Goal: Information Seeking & Learning: Learn about a topic

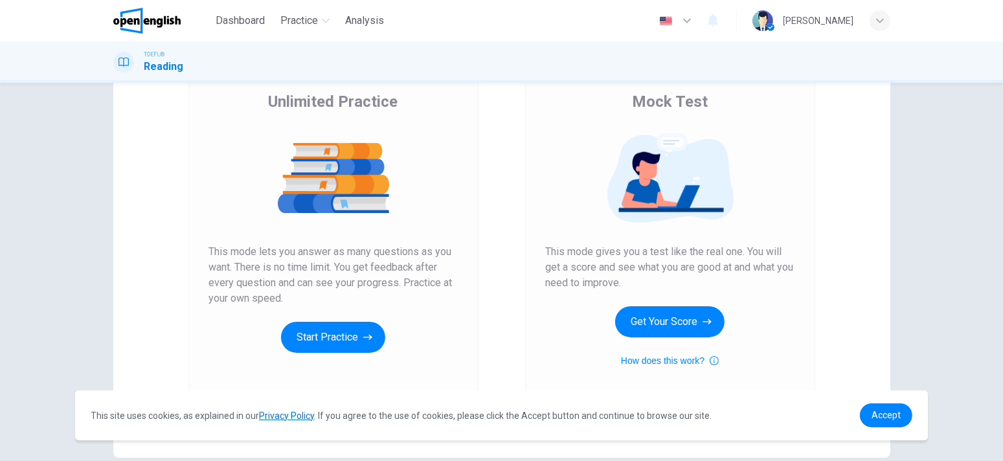
scroll to position [130, 0]
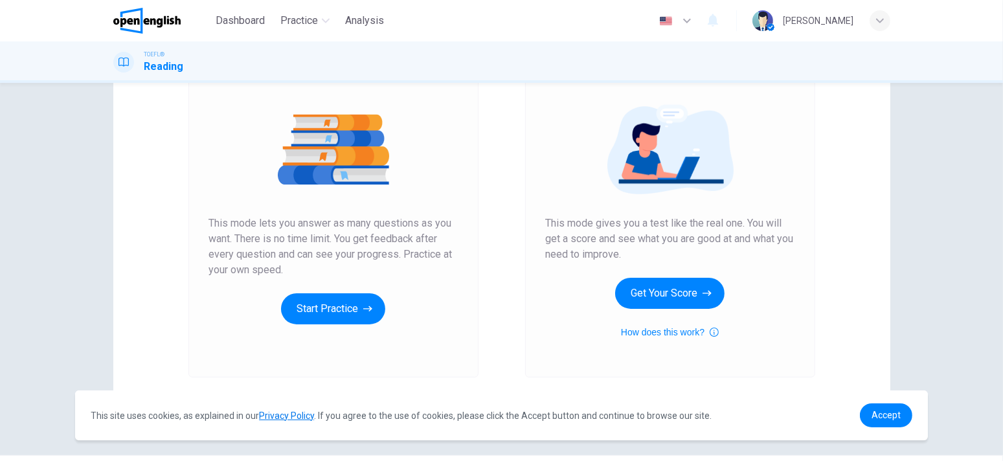
drag, startPoint x: 368, startPoint y: 308, endPoint x: 456, endPoint y: 247, distance: 107.1
click at [456, 247] on div "Unlimited Practice This mode lets you answer as many questions as you want. The…" at bounding box center [334, 204] width 290 height 347
click at [658, 288] on button "Get Your Score" at bounding box center [669, 293] width 109 height 31
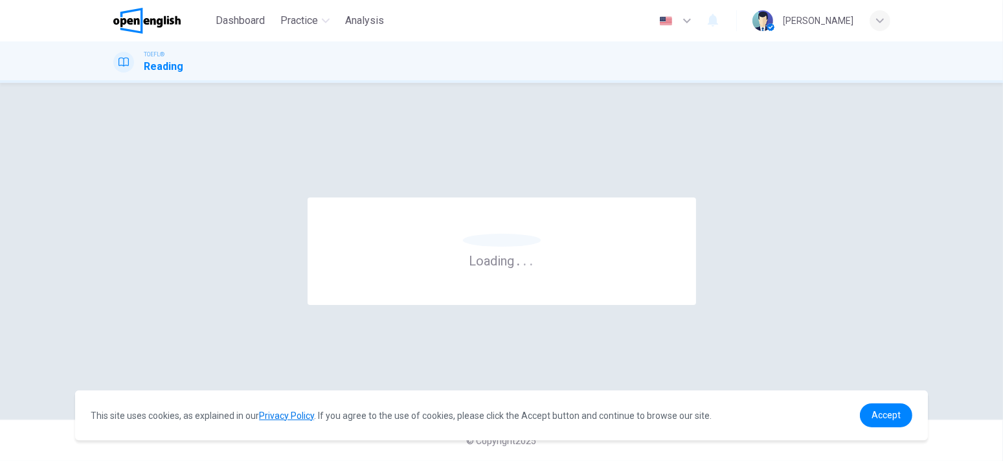
scroll to position [0, 0]
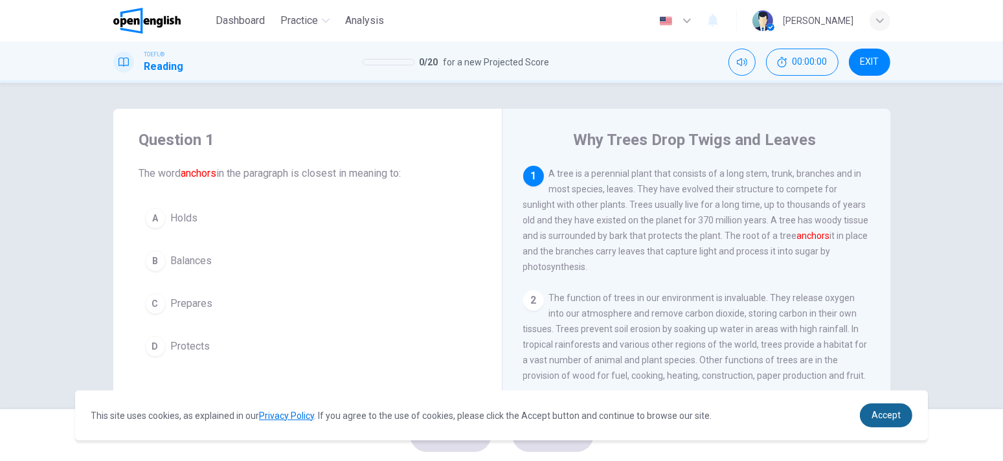
click at [890, 412] on span "Accept" at bounding box center [886, 415] width 29 height 10
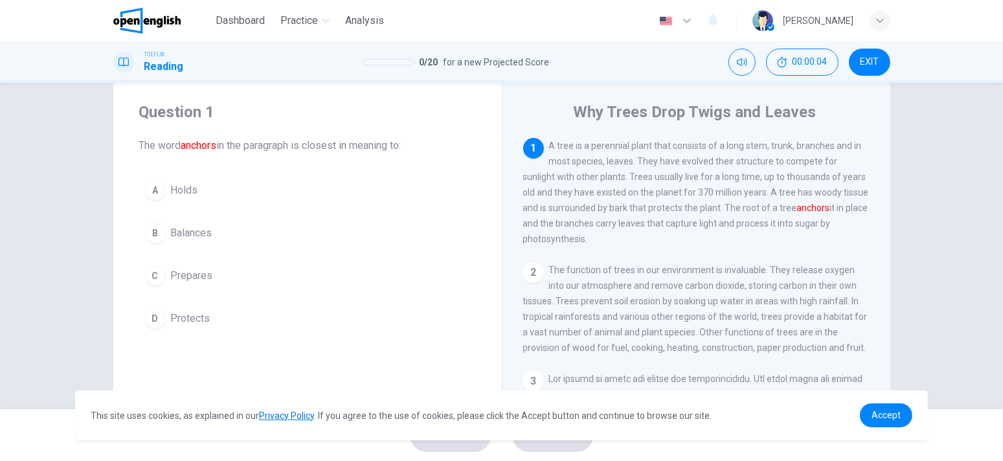
scroll to position [65, 0]
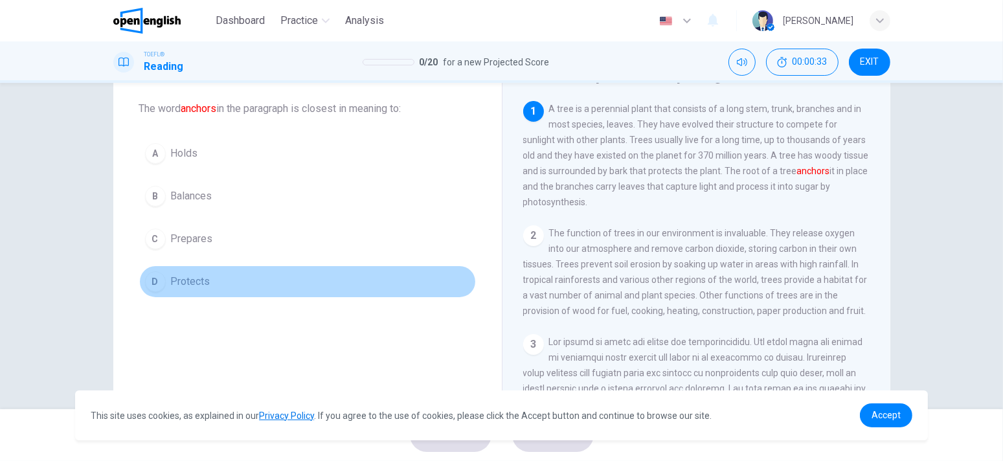
click at [151, 281] on div "D" at bounding box center [155, 281] width 21 height 21
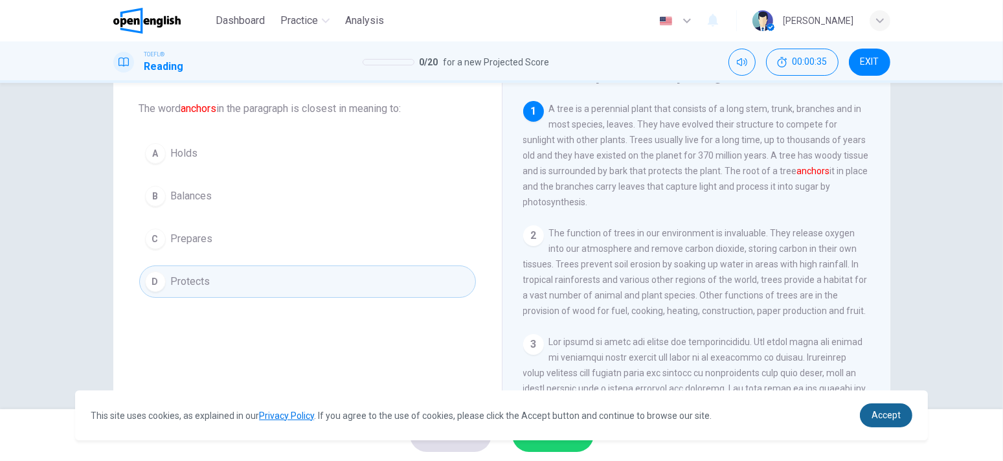
click at [876, 416] on span "Accept" at bounding box center [886, 415] width 29 height 10
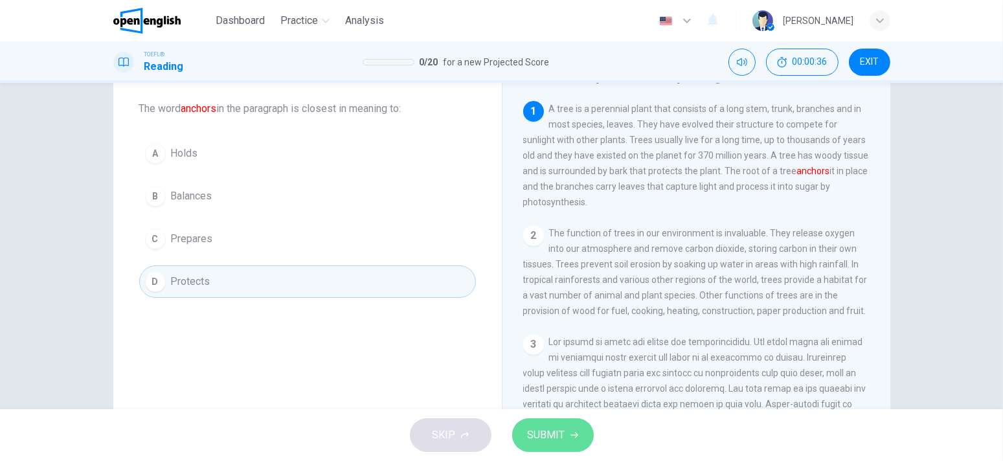
click at [578, 437] on button "SUBMIT" at bounding box center [553, 435] width 82 height 34
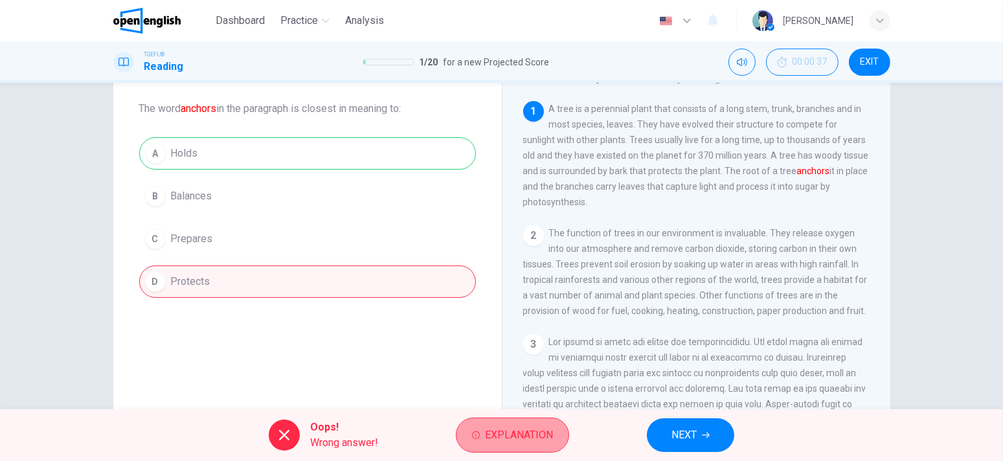
click at [526, 432] on span "Explanation" at bounding box center [519, 435] width 68 height 18
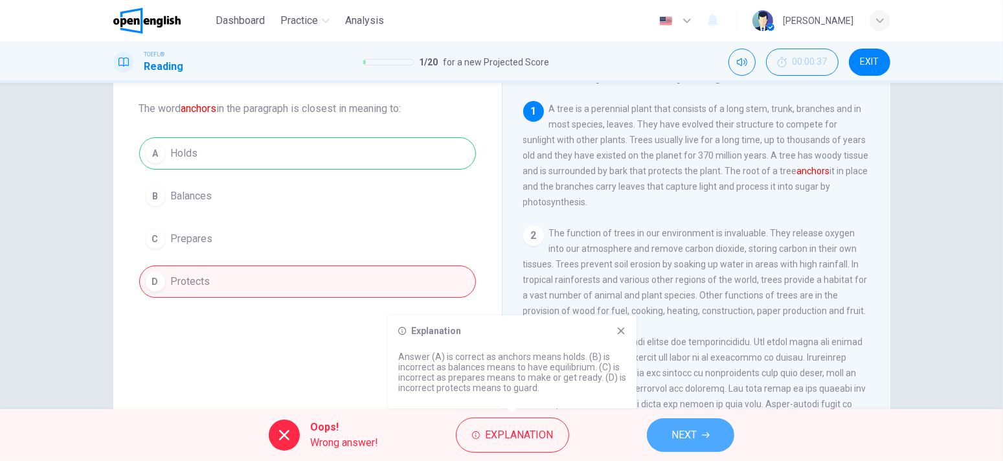
click at [672, 426] on button "NEXT" at bounding box center [690, 435] width 87 height 34
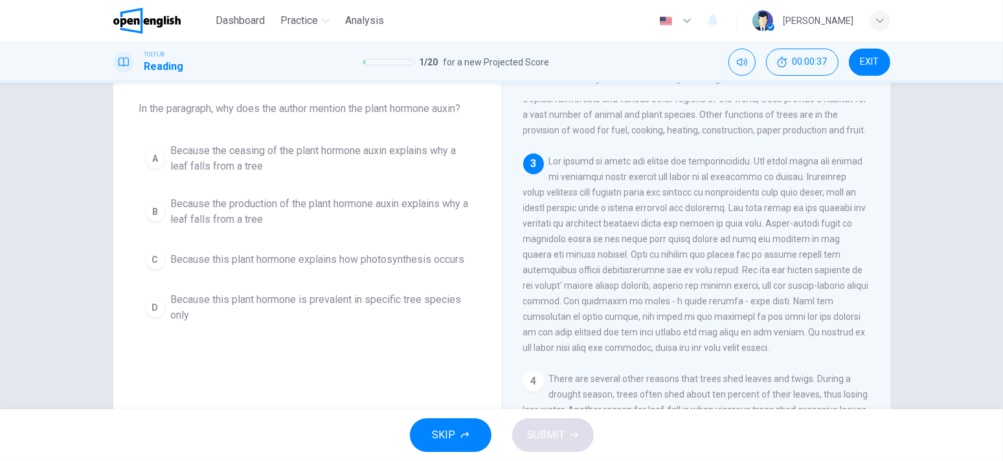
scroll to position [205, 0]
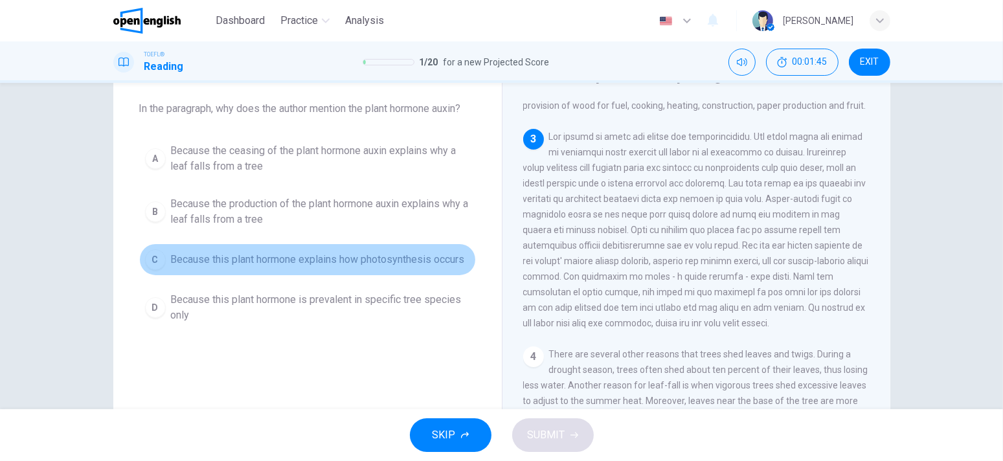
click at [218, 259] on span "Because this plant hormone explains how photosynthesis occurs" at bounding box center [318, 260] width 294 height 16
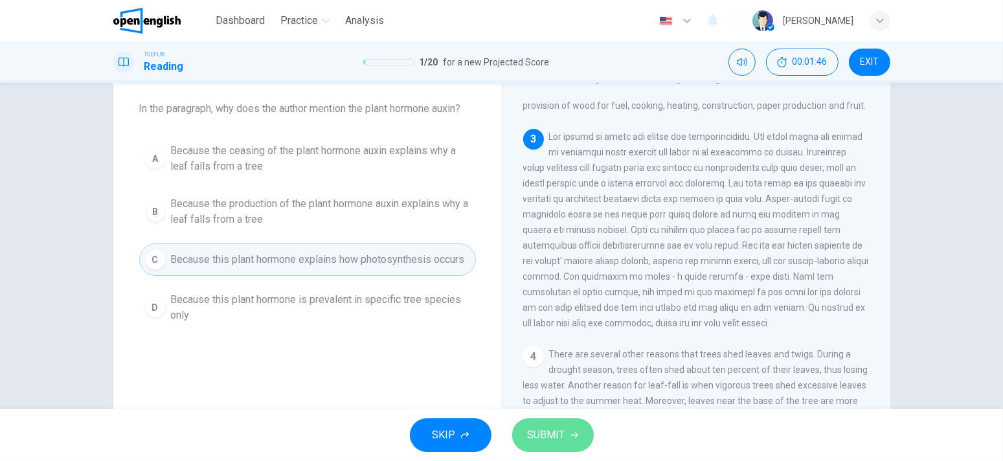
click at [533, 425] on button "SUBMIT" at bounding box center [553, 435] width 82 height 34
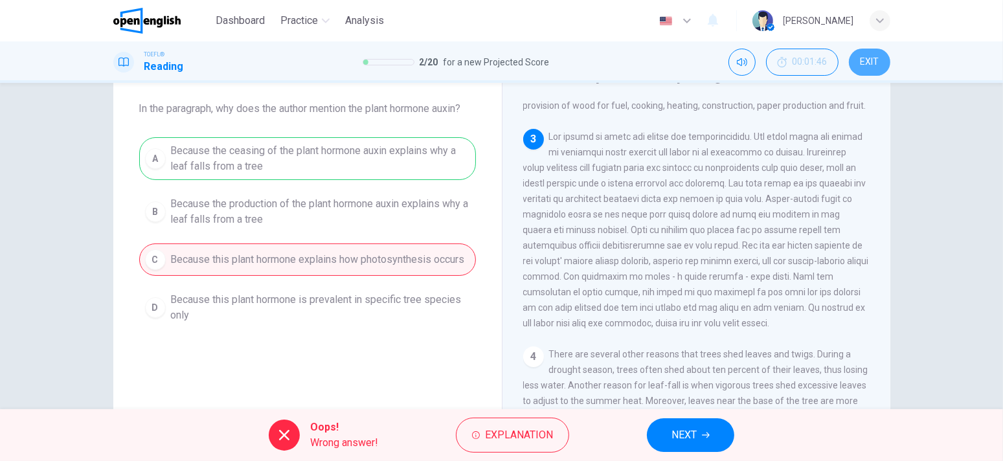
click at [873, 65] on span "EXIT" at bounding box center [869, 62] width 19 height 10
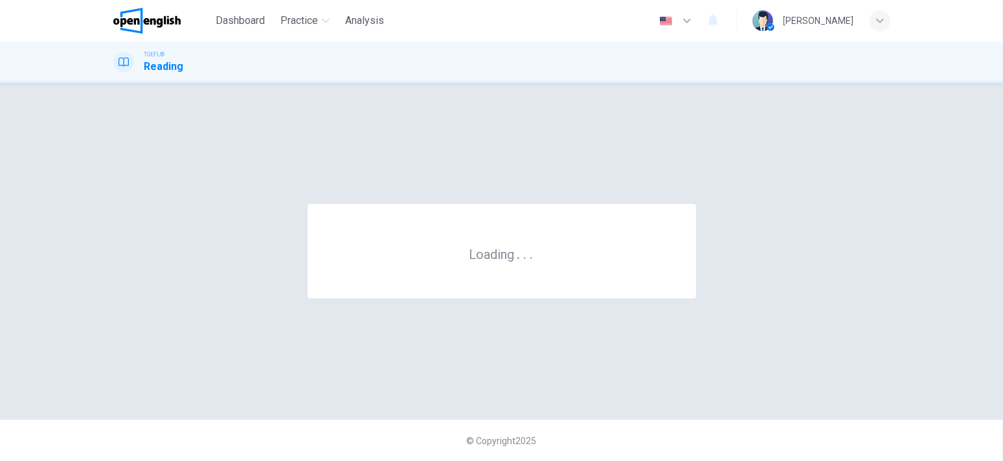
scroll to position [0, 0]
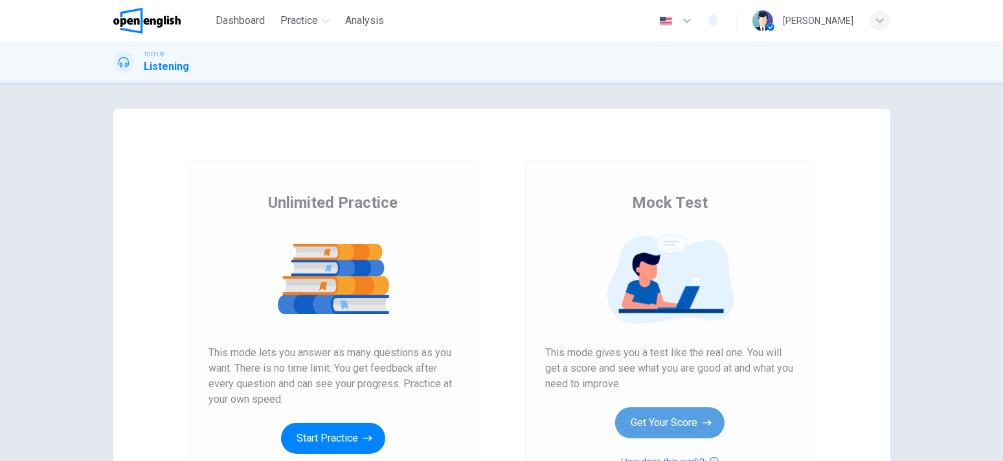
click at [665, 414] on button "Get Your Score" at bounding box center [669, 422] width 109 height 31
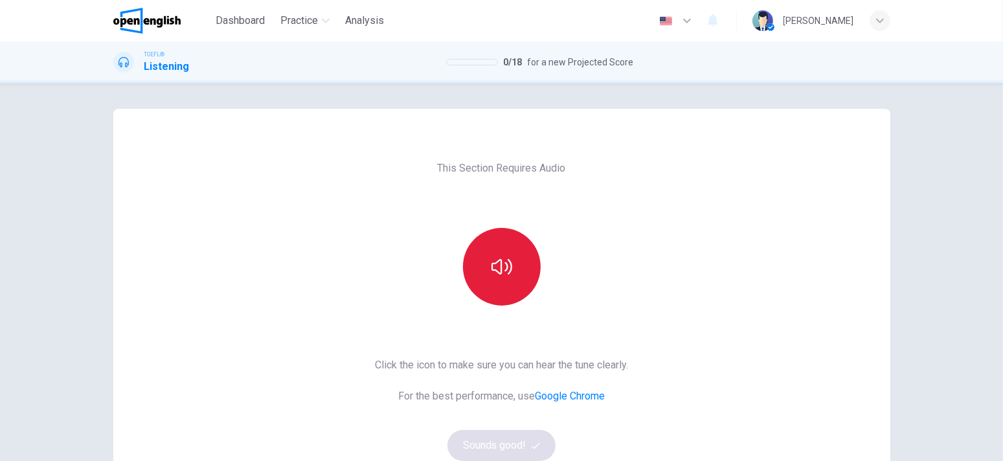
click at [498, 248] on button "button" at bounding box center [502, 267] width 78 height 78
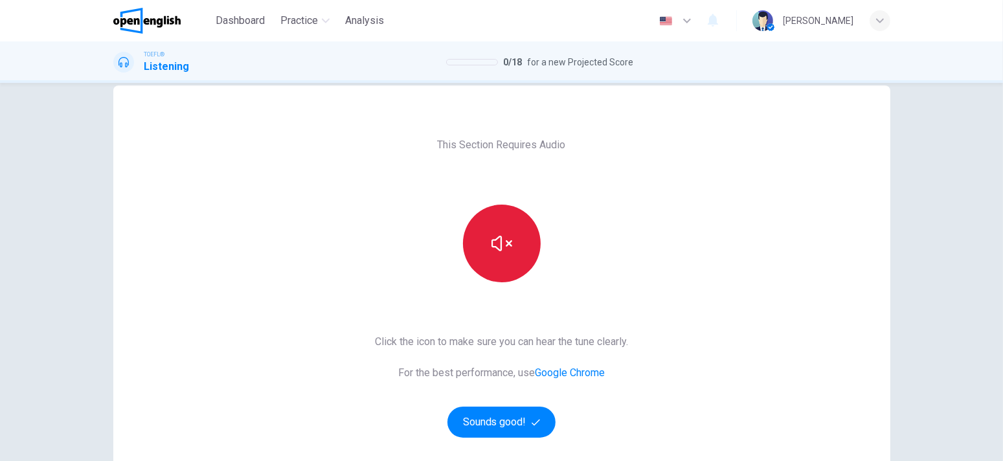
scroll to position [65, 0]
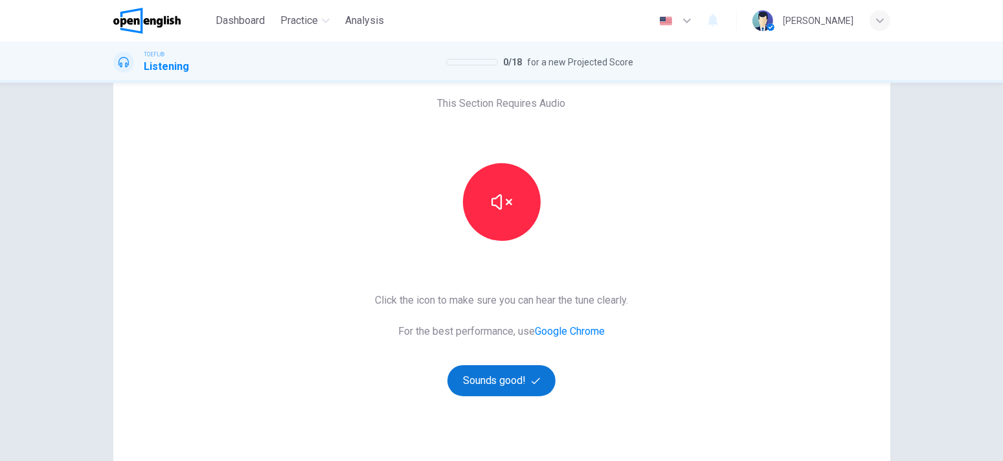
click at [482, 383] on button "Sounds good!" at bounding box center [502, 380] width 109 height 31
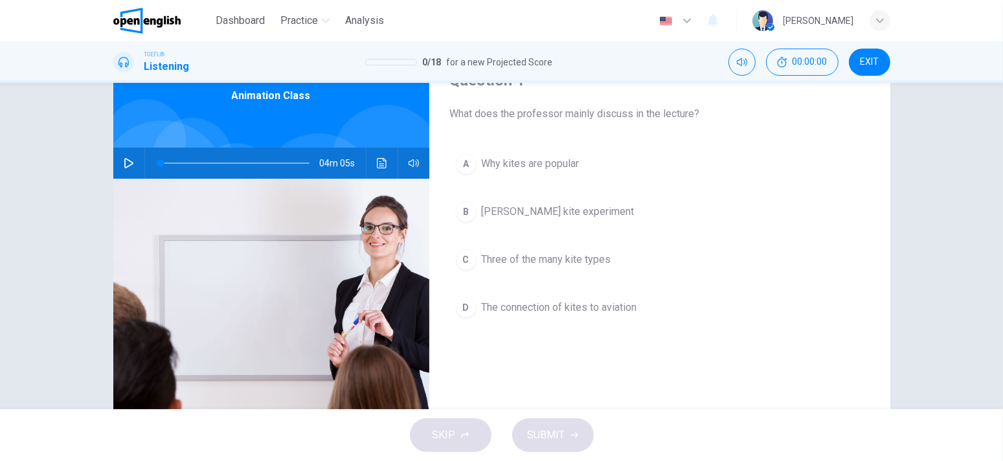
scroll to position [0, 0]
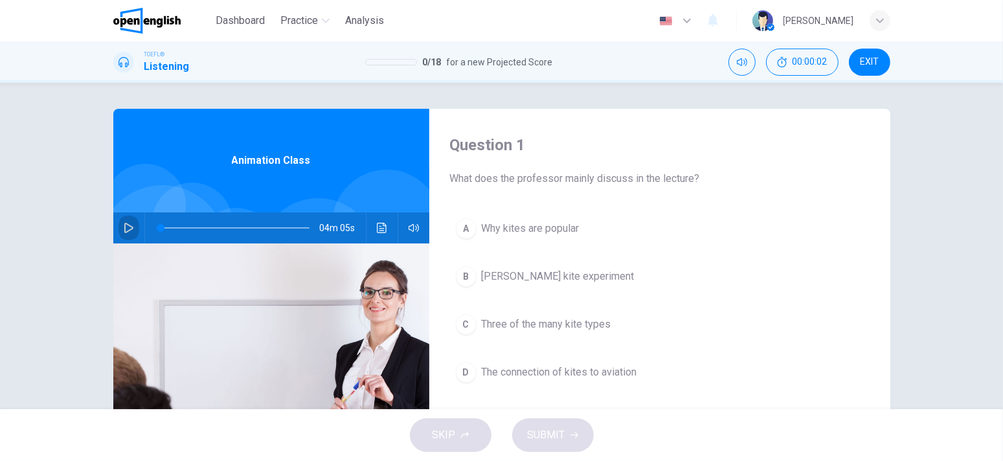
click at [129, 228] on icon "button" at bounding box center [128, 228] width 9 height 10
click at [129, 228] on icon "button" at bounding box center [128, 228] width 7 height 8
click at [129, 227] on icon "button" at bounding box center [128, 228] width 9 height 10
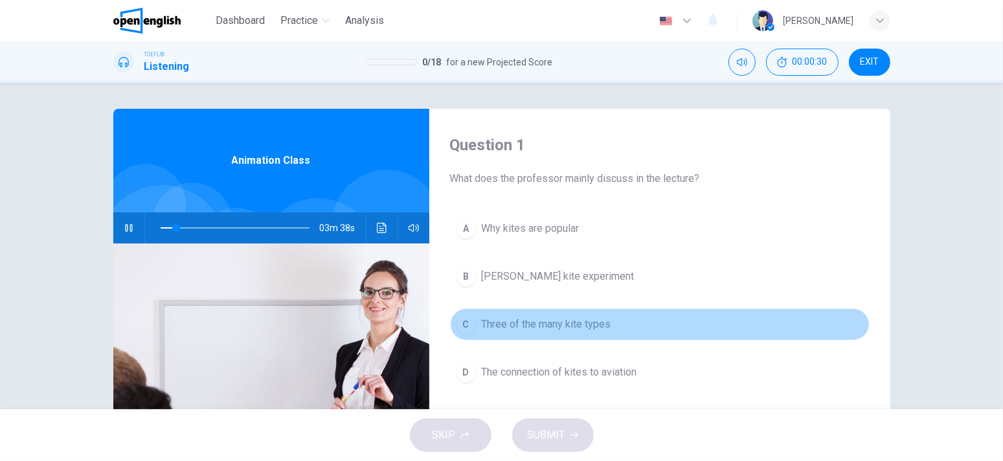
click at [499, 317] on span "Three of the many kite types" at bounding box center [547, 325] width 130 height 16
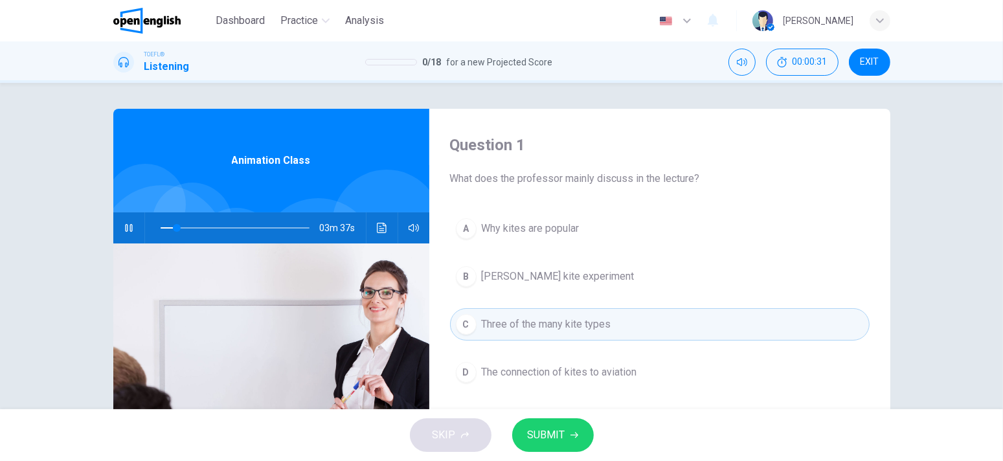
click at [541, 428] on span "SUBMIT" at bounding box center [547, 435] width 38 height 18
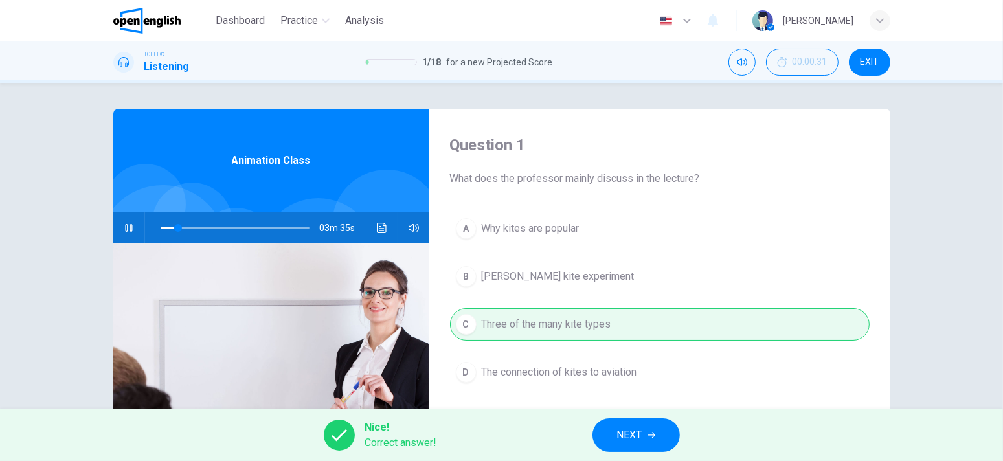
click at [623, 440] on span "NEXT" at bounding box center [629, 435] width 25 height 18
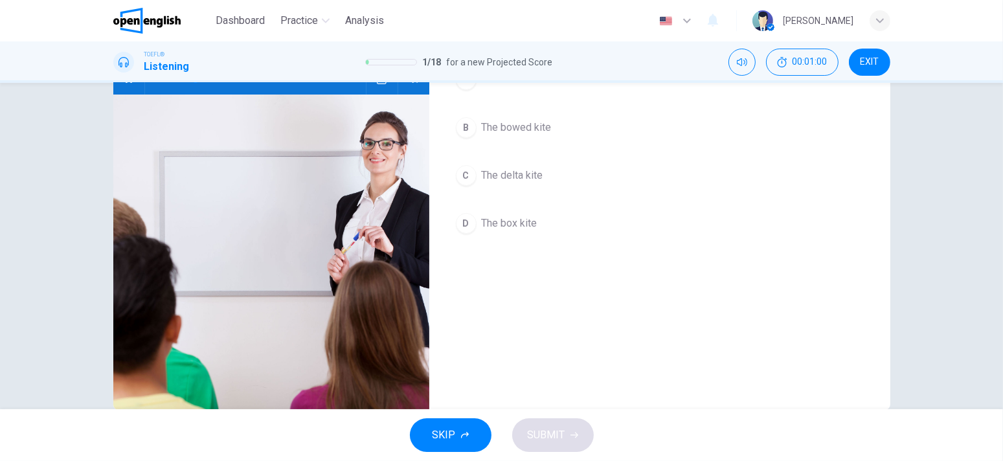
scroll to position [45, 0]
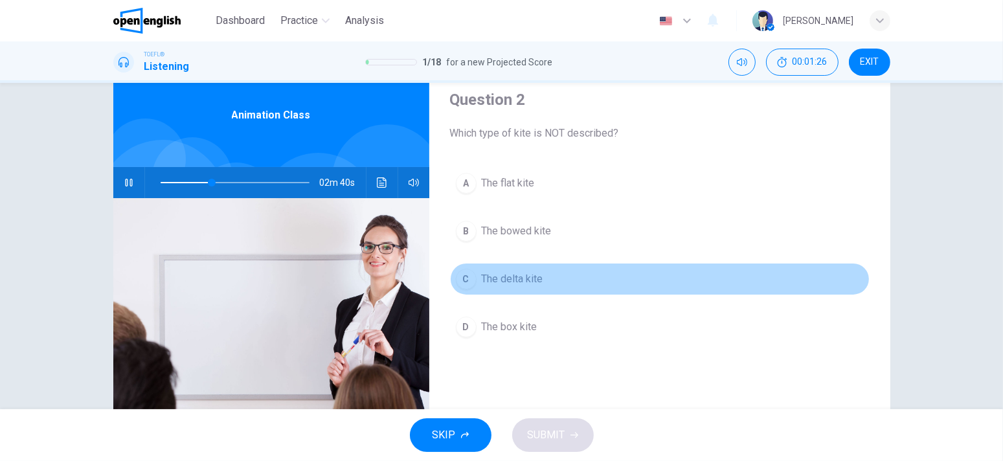
click at [488, 291] on button "C The delta kite" at bounding box center [660, 279] width 420 height 32
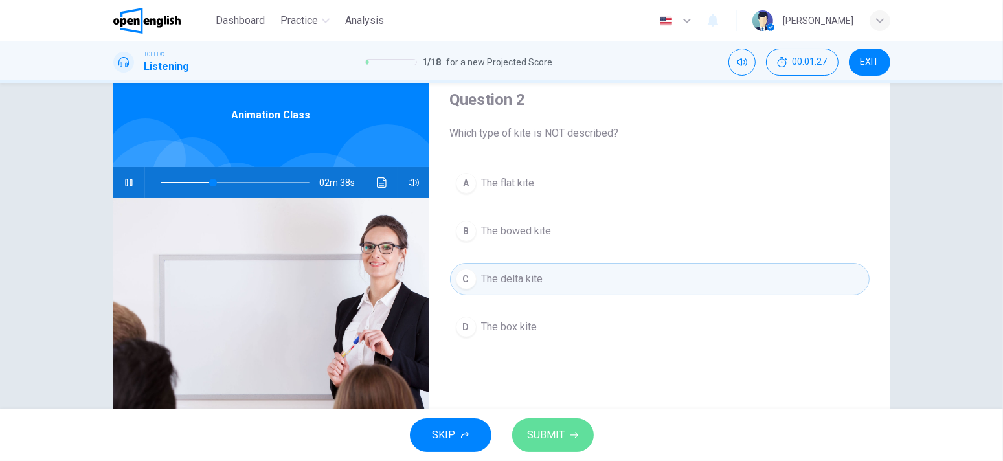
click at [521, 431] on button "SUBMIT" at bounding box center [553, 435] width 82 height 34
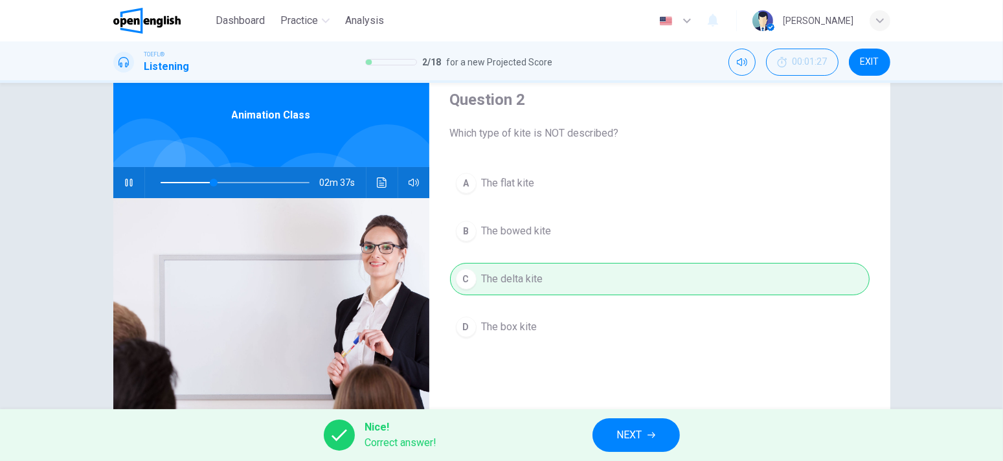
drag, startPoint x: 612, startPoint y: 423, endPoint x: 608, endPoint y: 430, distance: 8.1
click at [612, 422] on button "NEXT" at bounding box center [636, 435] width 87 height 34
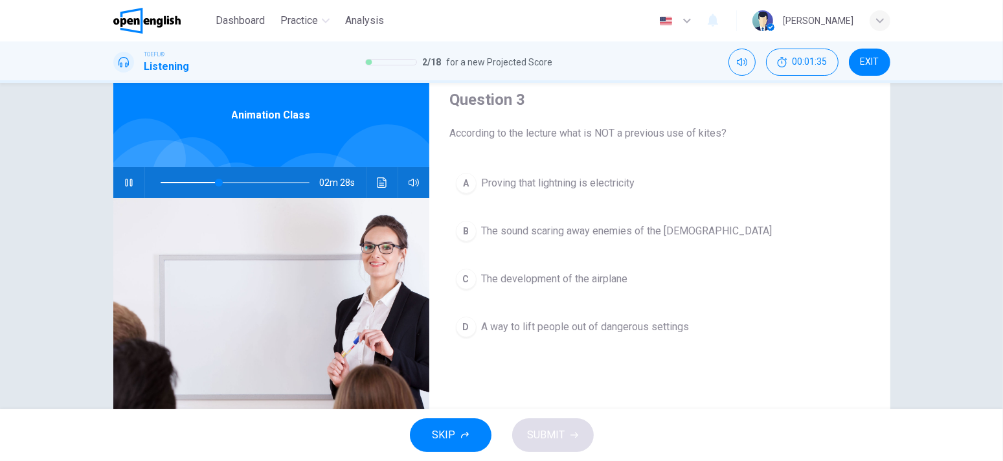
click at [536, 321] on span "A way to lift people out of dangerous settings" at bounding box center [586, 327] width 208 height 16
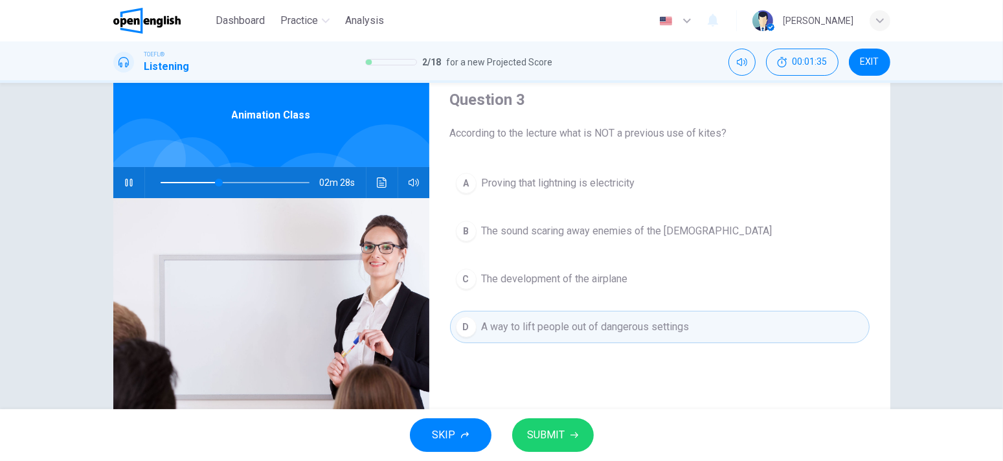
click at [518, 431] on button "SUBMIT" at bounding box center [553, 435] width 82 height 34
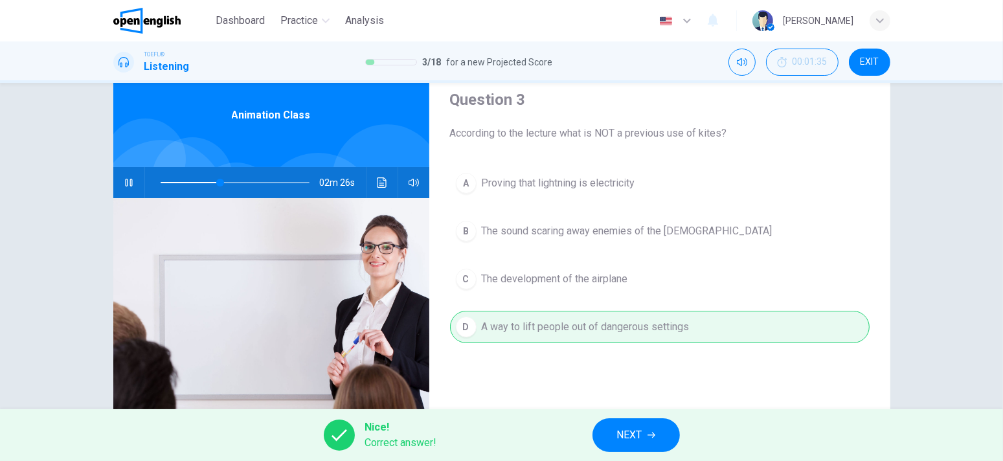
click at [607, 446] on button "NEXT" at bounding box center [636, 435] width 87 height 34
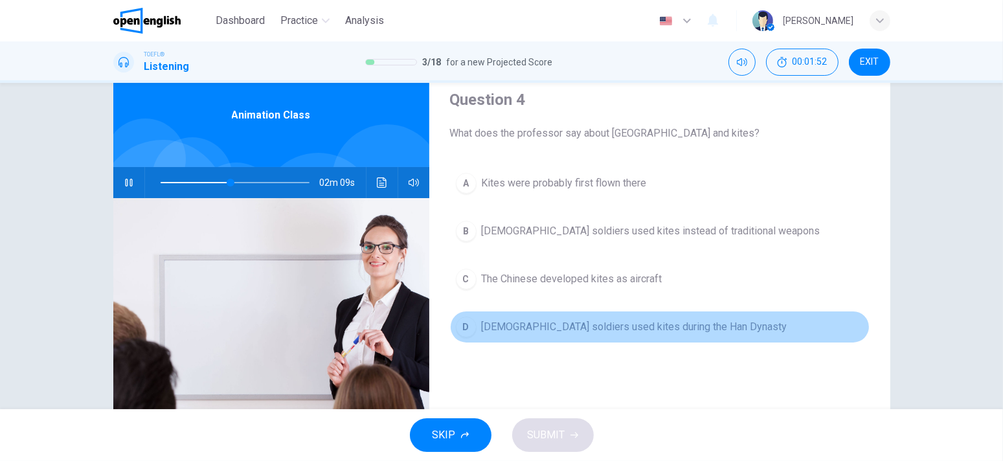
click at [583, 317] on button "D [DEMOGRAPHIC_DATA] soldiers used kites during the Han Dynasty" at bounding box center [660, 327] width 420 height 32
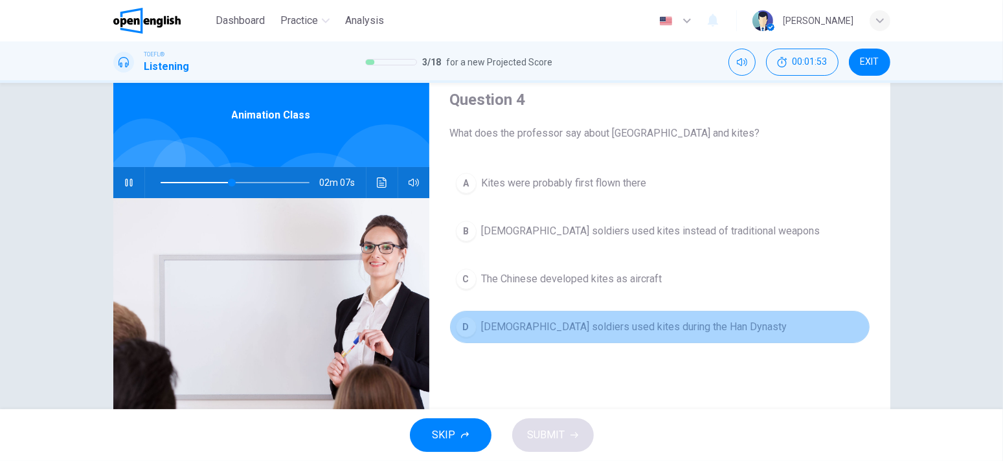
click at [558, 332] on span "[DEMOGRAPHIC_DATA] soldiers used kites during the Han Dynasty" at bounding box center [635, 327] width 306 height 16
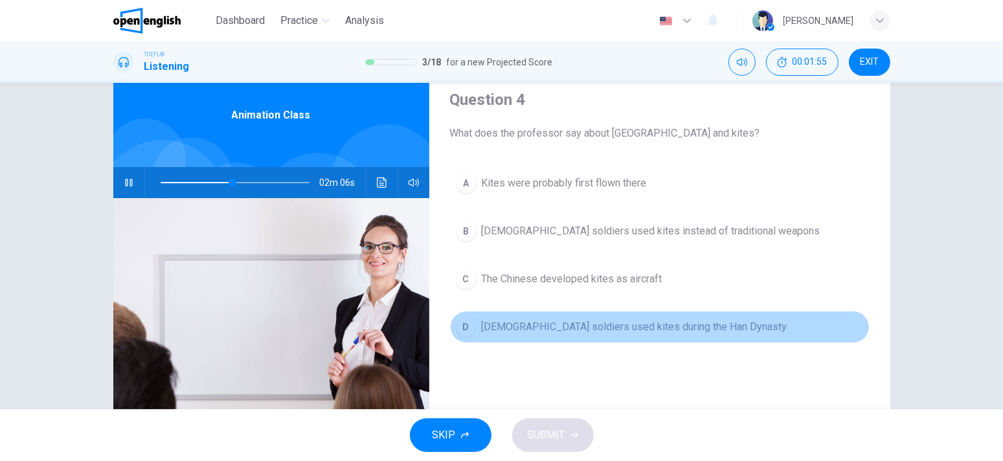
click at [547, 323] on span "[DEMOGRAPHIC_DATA] soldiers used kites during the Han Dynasty" at bounding box center [635, 327] width 306 height 16
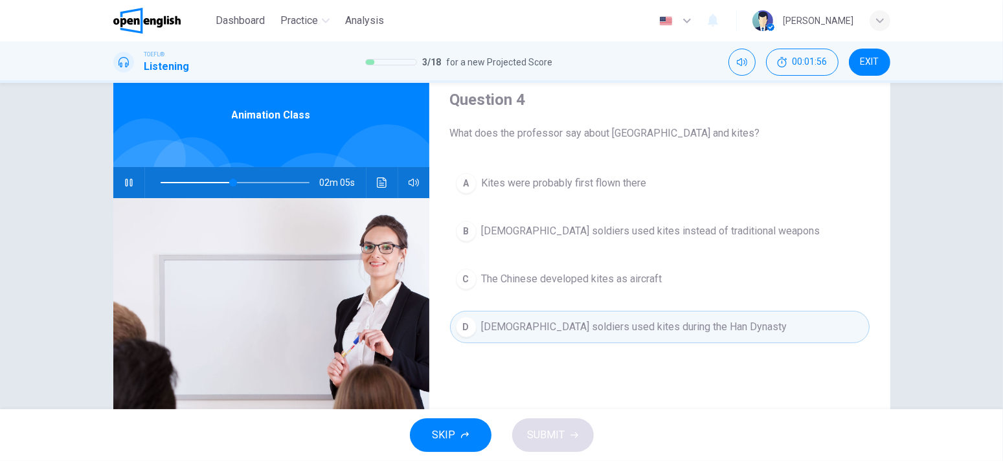
click at [466, 321] on div "D" at bounding box center [466, 327] width 21 height 21
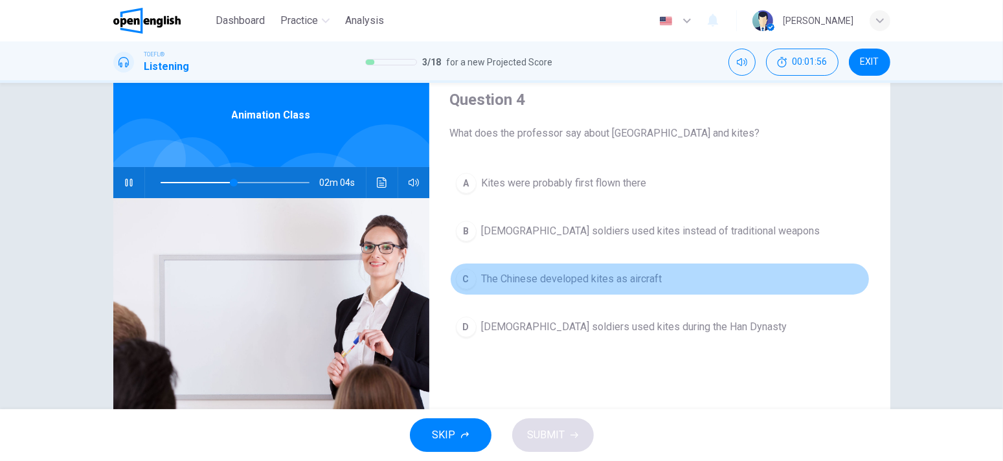
click at [469, 271] on div "C" at bounding box center [466, 279] width 21 height 21
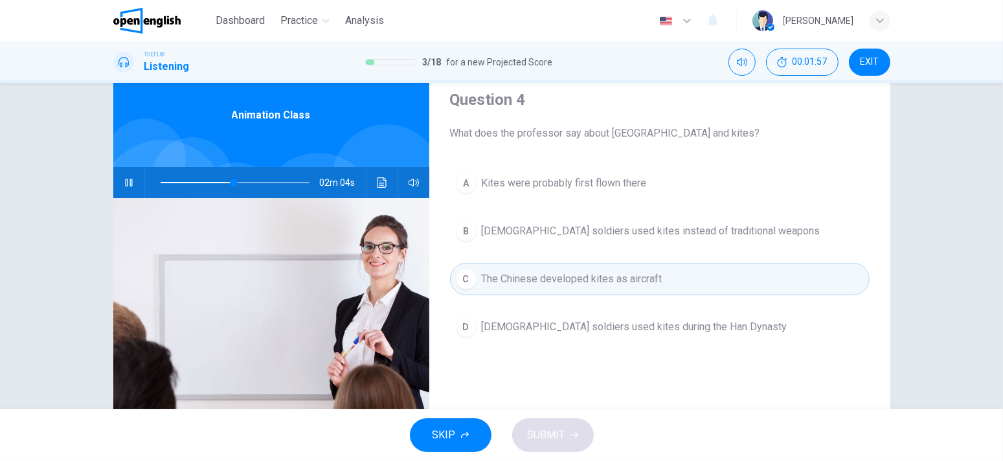
click at [483, 238] on button "B [DEMOGRAPHIC_DATA] soldiers used kites instead of traditional weapons" at bounding box center [660, 231] width 420 height 32
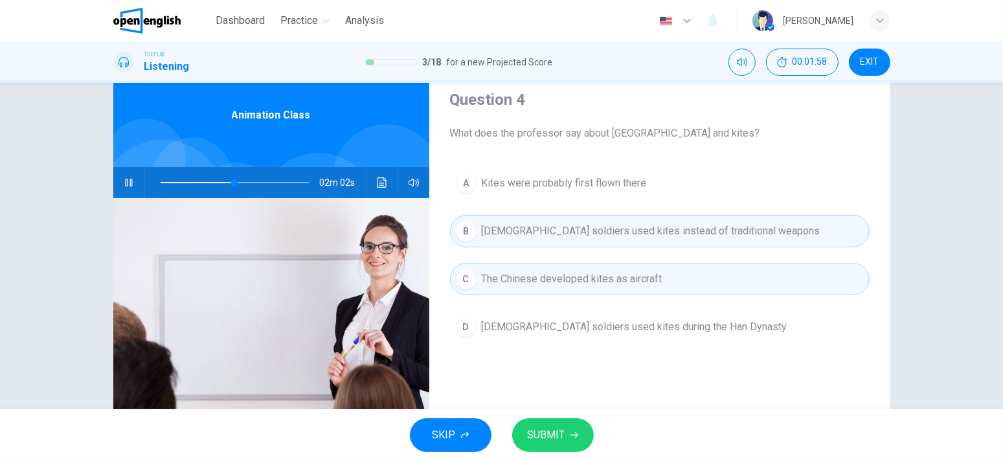
click at [499, 276] on span "The Chinese developed kites as aircraft" at bounding box center [572, 279] width 181 height 16
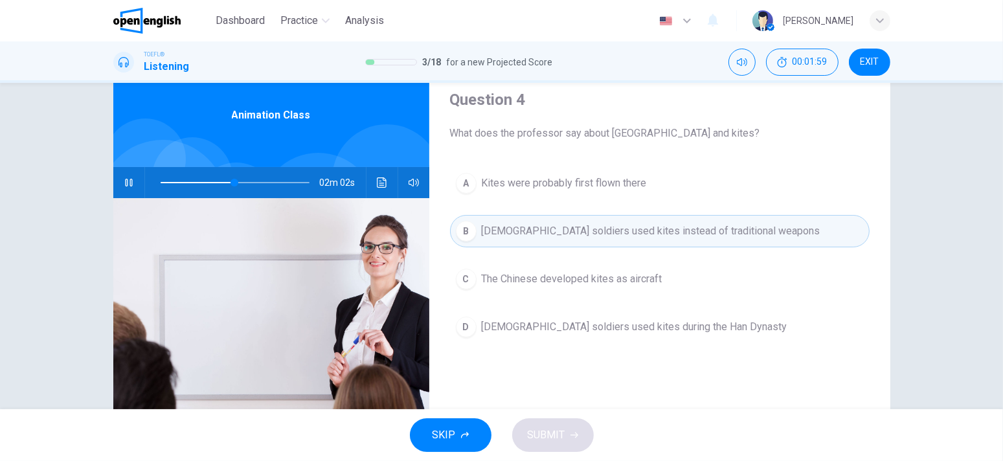
click at [507, 234] on span "[DEMOGRAPHIC_DATA] soldiers used kites instead of traditional weapons" at bounding box center [651, 231] width 339 height 16
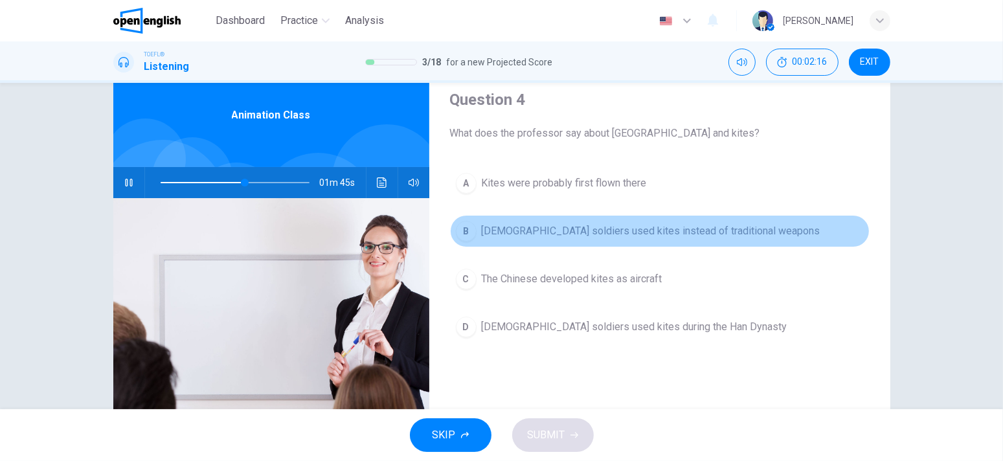
click at [531, 228] on span "[DEMOGRAPHIC_DATA] soldiers used kites instead of traditional weapons" at bounding box center [651, 231] width 339 height 16
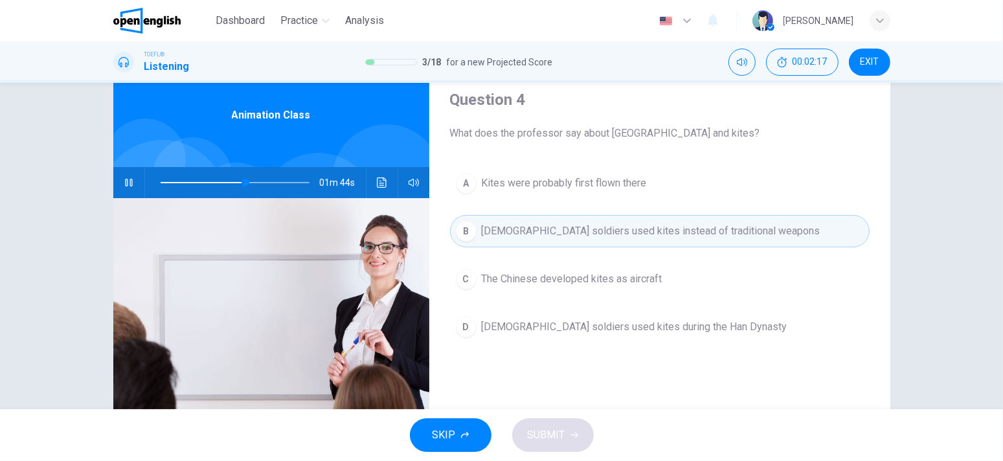
click at [535, 315] on button "D [DEMOGRAPHIC_DATA] soldiers used kites during the Han Dynasty" at bounding box center [660, 327] width 420 height 32
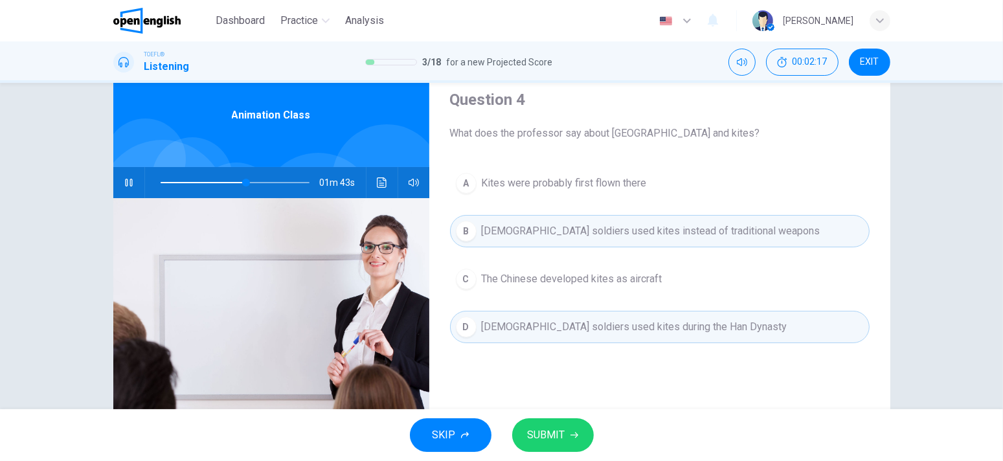
click at [570, 429] on button "SUBMIT" at bounding box center [553, 435] width 82 height 34
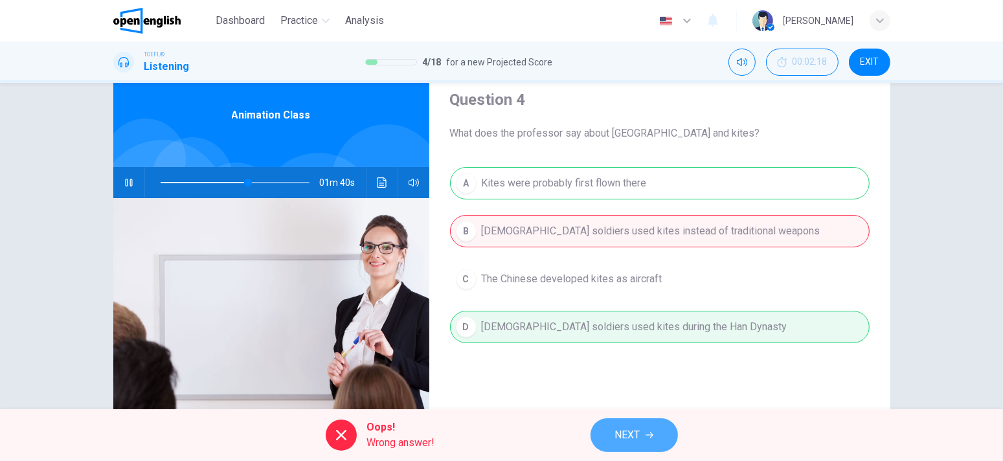
click at [635, 431] on span "NEXT" at bounding box center [627, 435] width 25 height 18
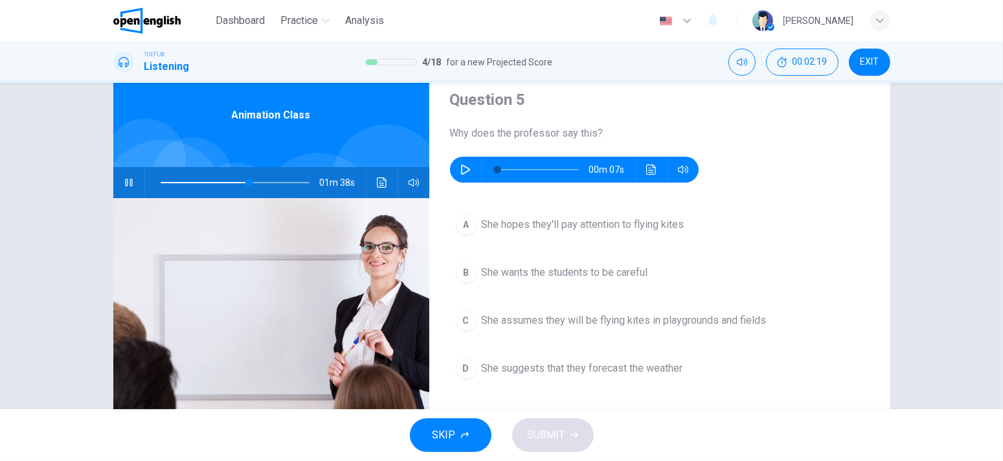
click at [455, 169] on button "button" at bounding box center [465, 170] width 21 height 26
type input "**"
click at [461, 170] on icon "button" at bounding box center [466, 170] width 10 height 10
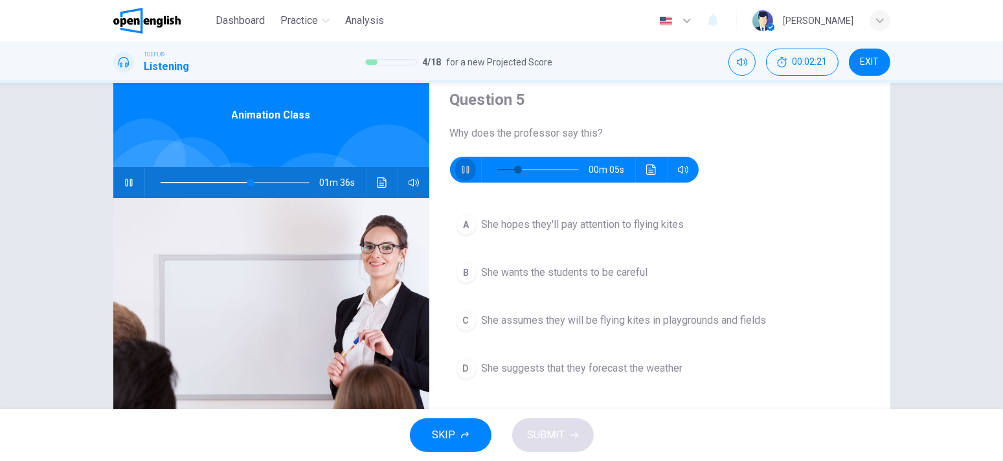
type input "**"
click at [124, 175] on button "button" at bounding box center [129, 182] width 21 height 31
type input "**"
click at [466, 173] on icon "button" at bounding box center [466, 170] width 10 height 10
click at [466, 172] on icon "button" at bounding box center [466, 170] width 10 height 10
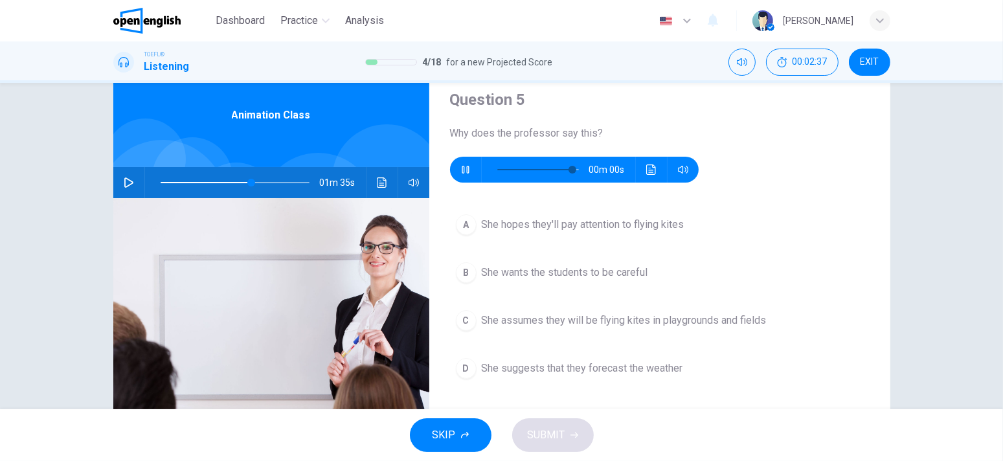
type input "*"
click at [587, 367] on span "She suggests that they forecast the weather" at bounding box center [582, 369] width 201 height 16
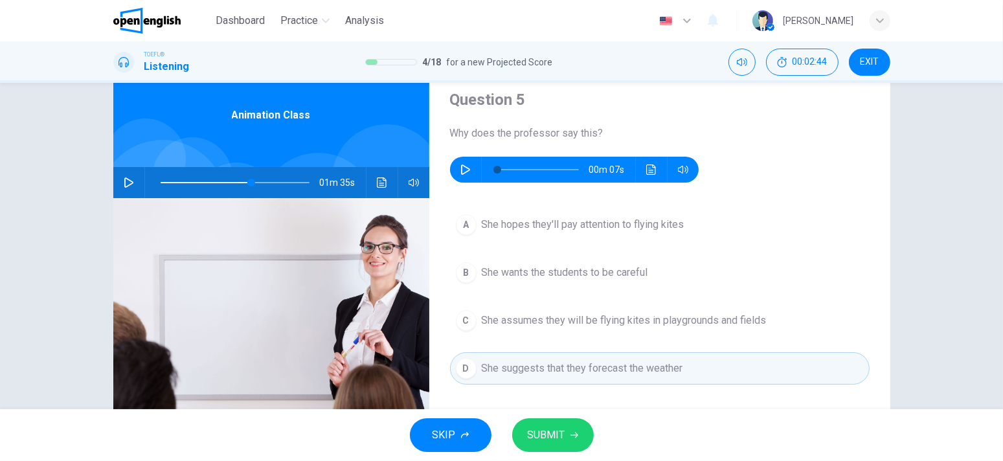
click at [556, 429] on span "SUBMIT" at bounding box center [547, 435] width 38 height 18
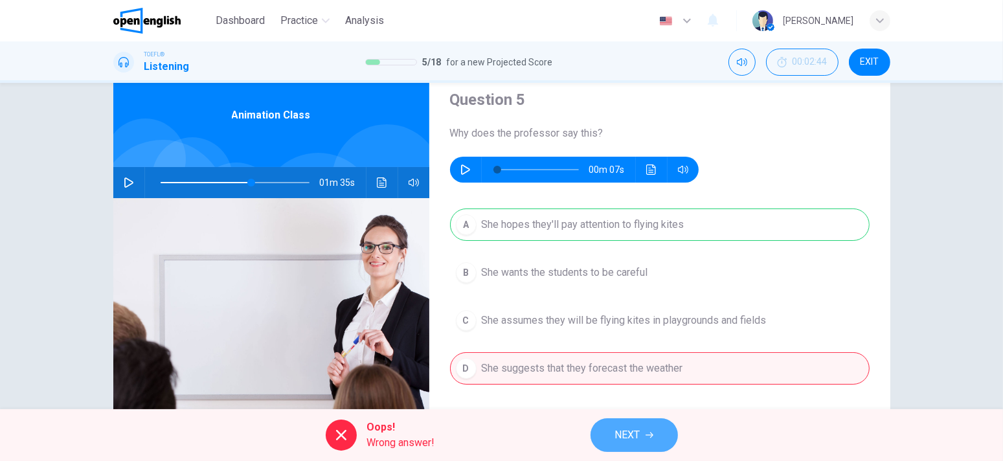
click at [635, 437] on span "NEXT" at bounding box center [627, 435] width 25 height 18
type input "**"
